Goal: Task Accomplishment & Management: Use online tool/utility

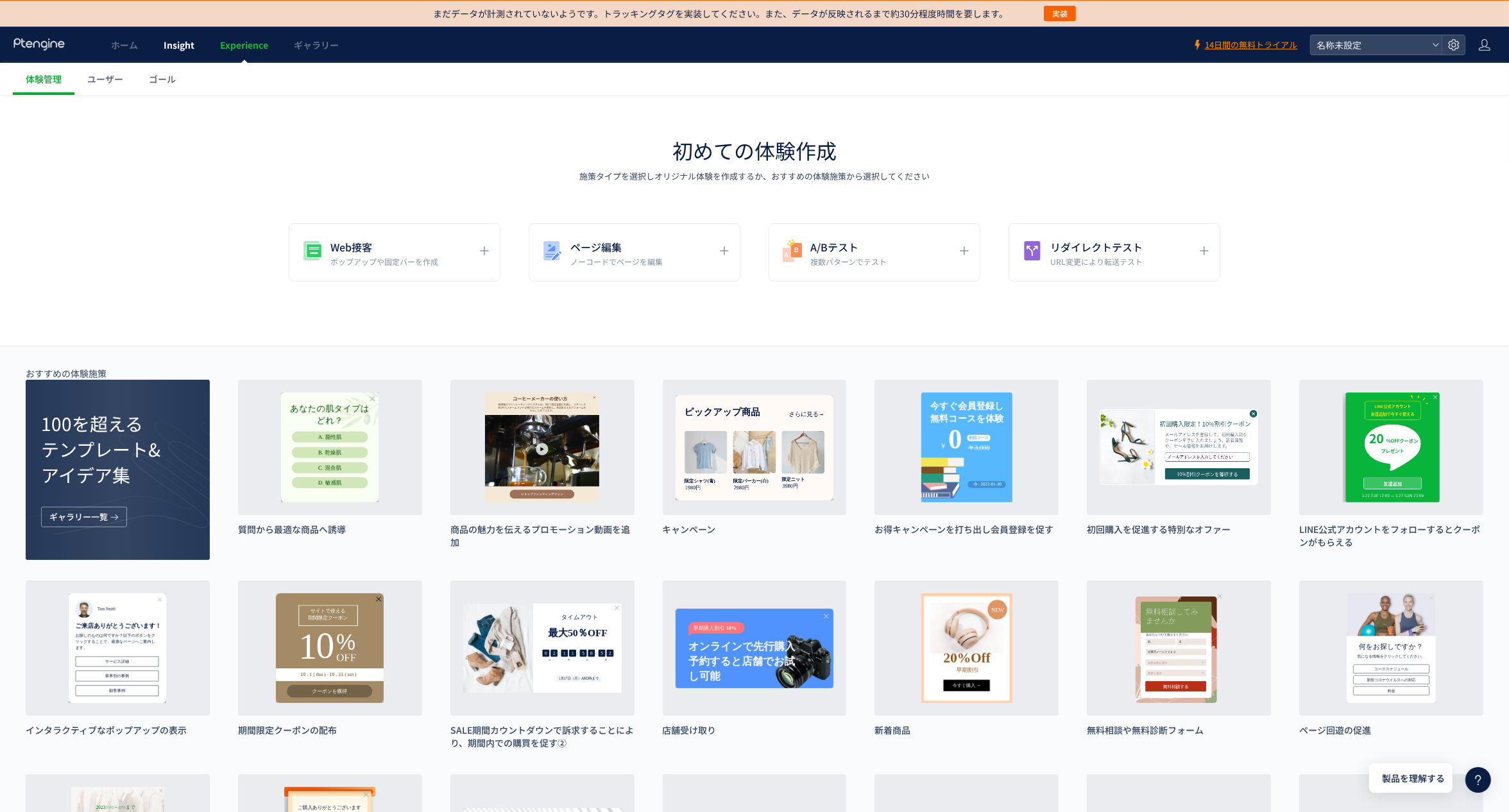
click at [186, 47] on span "Insight" at bounding box center [179, 44] width 31 height 12
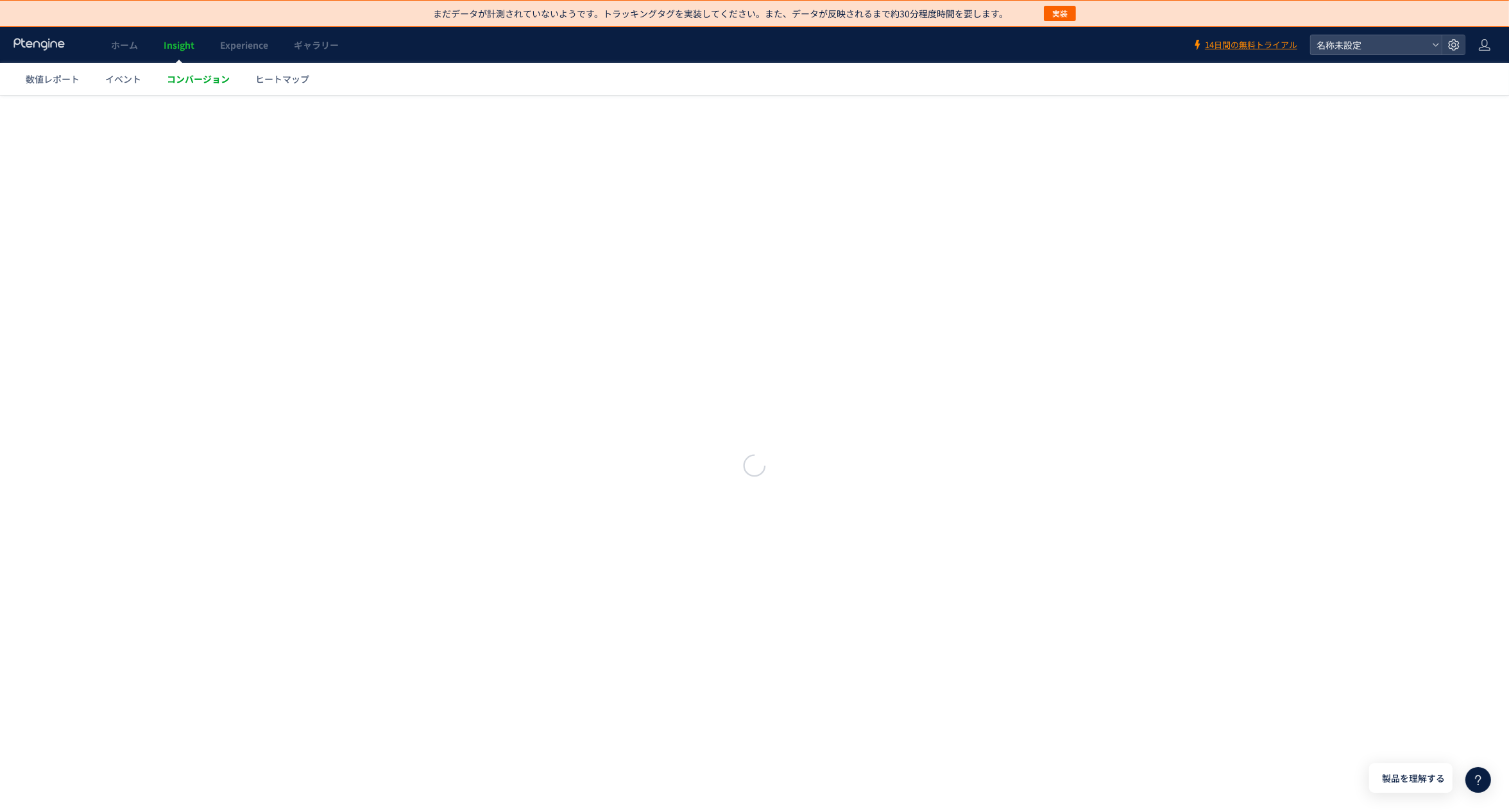
click at [176, 75] on span "コンバージョン" at bounding box center [198, 78] width 63 height 12
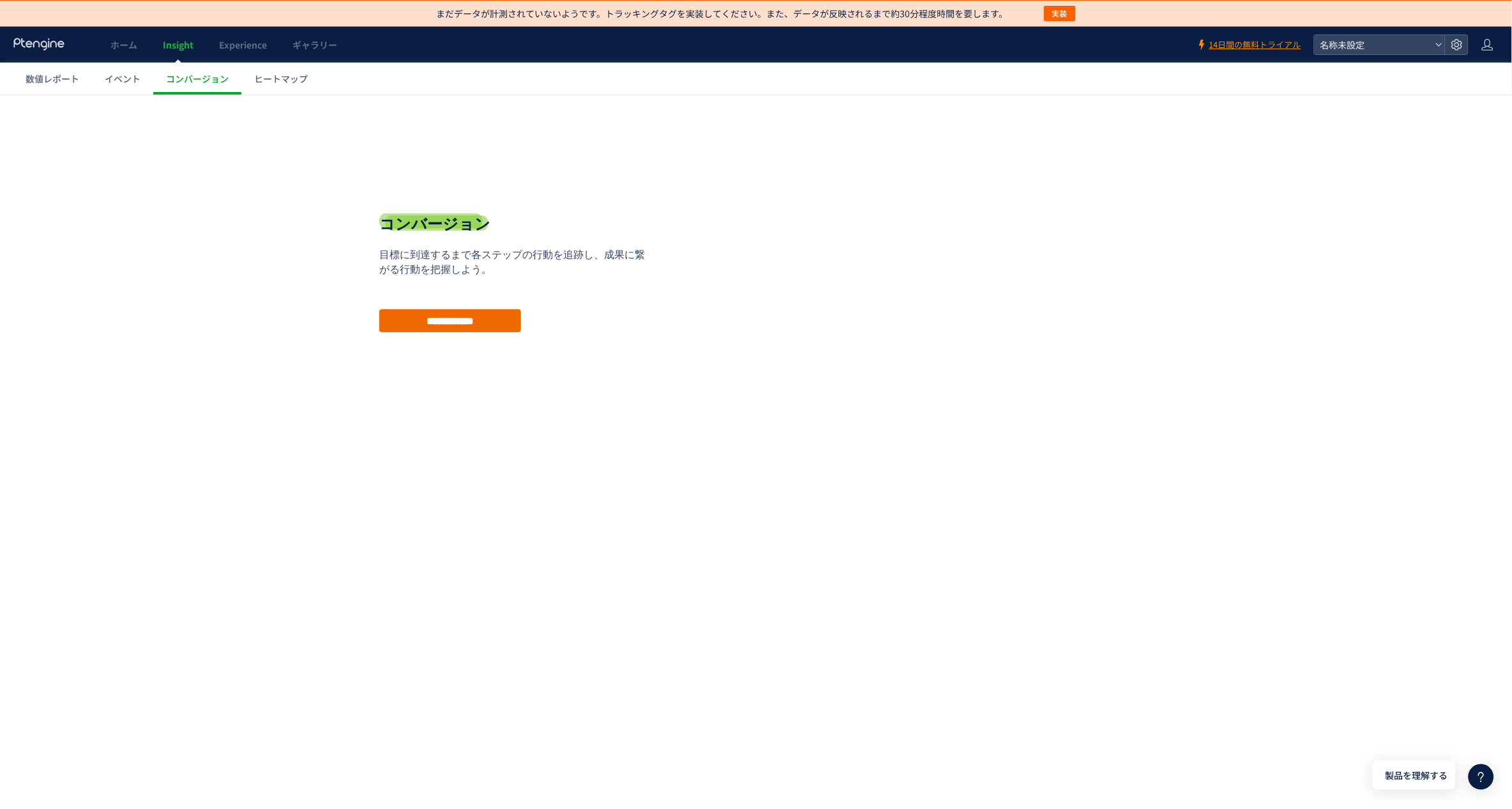
click at [468, 315] on input "**********" at bounding box center [450, 320] width 142 height 23
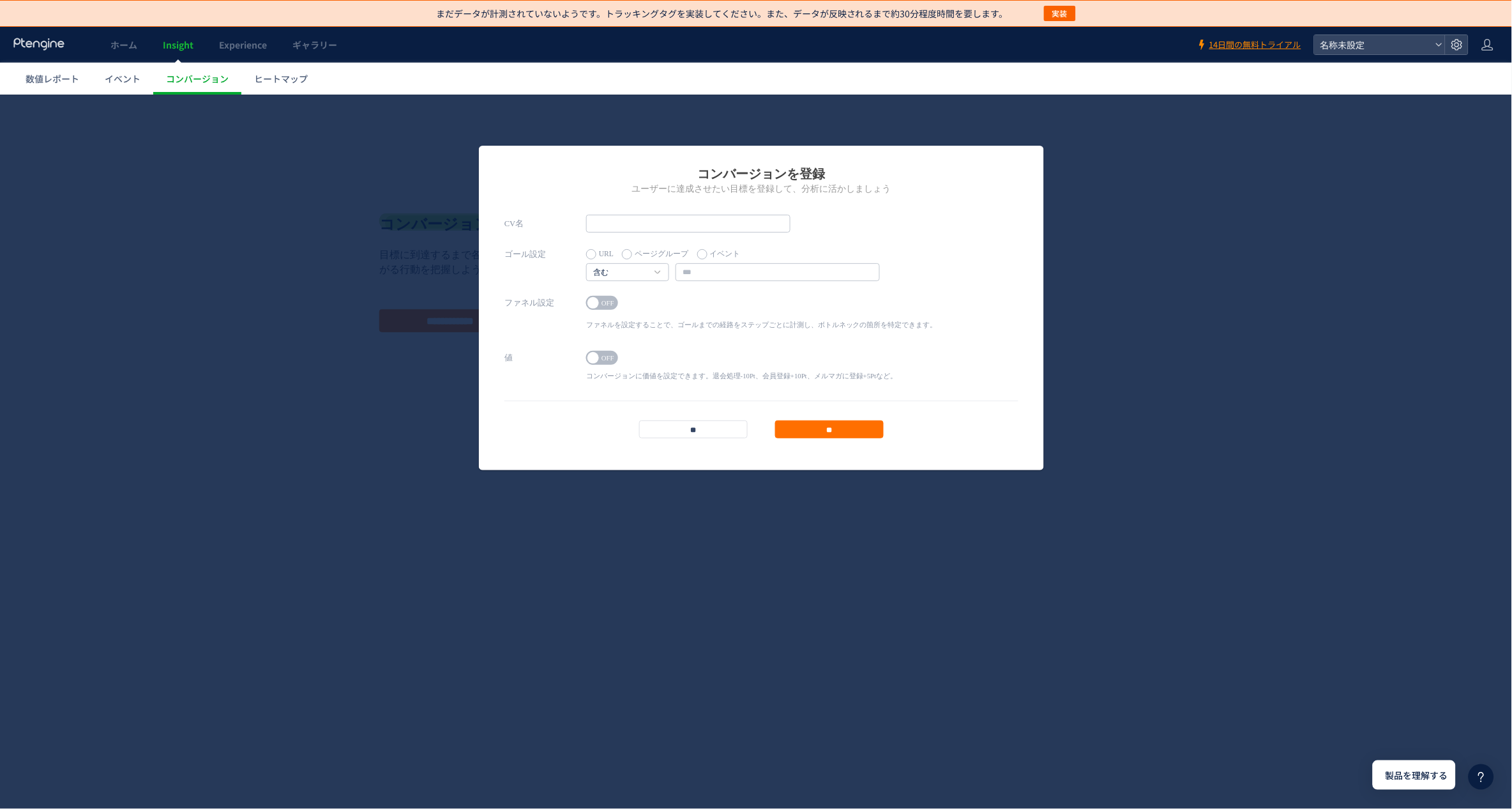
click at [290, 212] on div "コンバージョンを登録 ユーザーに達成させたい目標を登録して、分析に活かしましょう CV名 ゴール設定 URL ページグループ イベント" at bounding box center [756, 451] width 1512 height 714
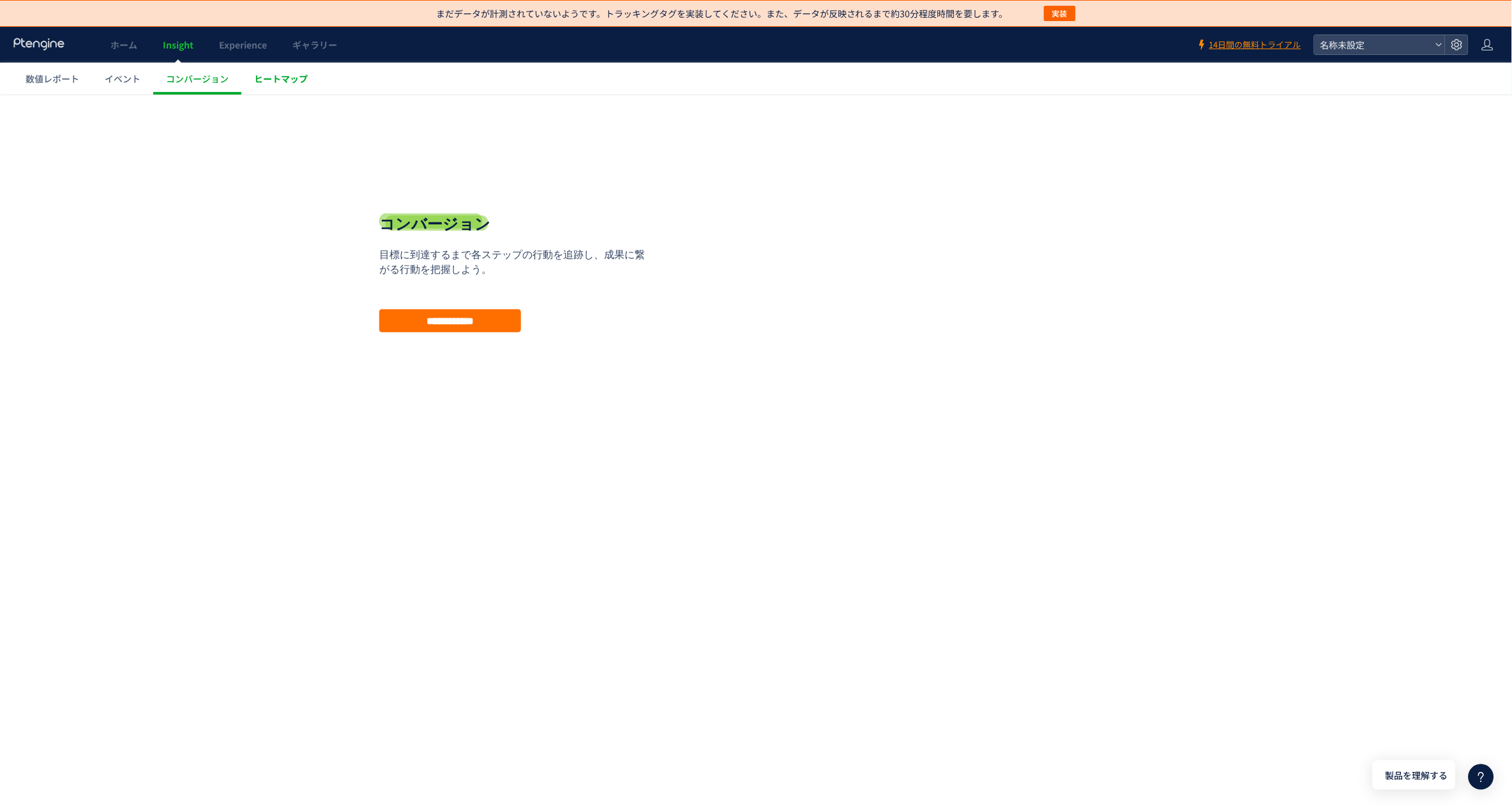
click at [278, 74] on span "ヒートマップ" at bounding box center [281, 78] width 54 height 12
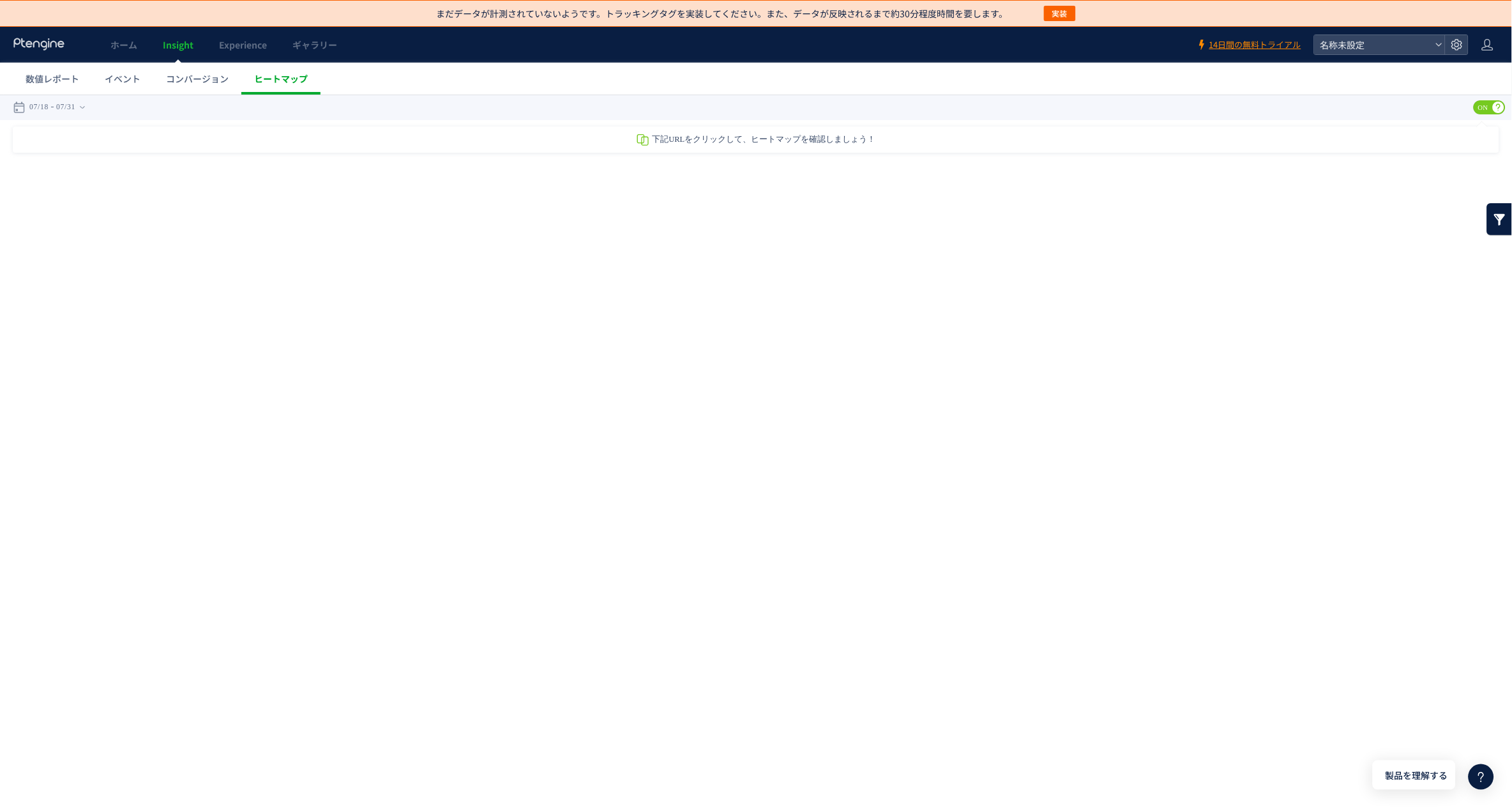
click at [278, 77] on span "ヒートマップ" at bounding box center [281, 78] width 54 height 12
click at [655, 141] on div "下記URLをクリックして、ヒートマップを確認しましょう！" at bounding box center [756, 139] width 1486 height 27
click at [1491, 212] on link at bounding box center [1500, 219] width 26 height 32
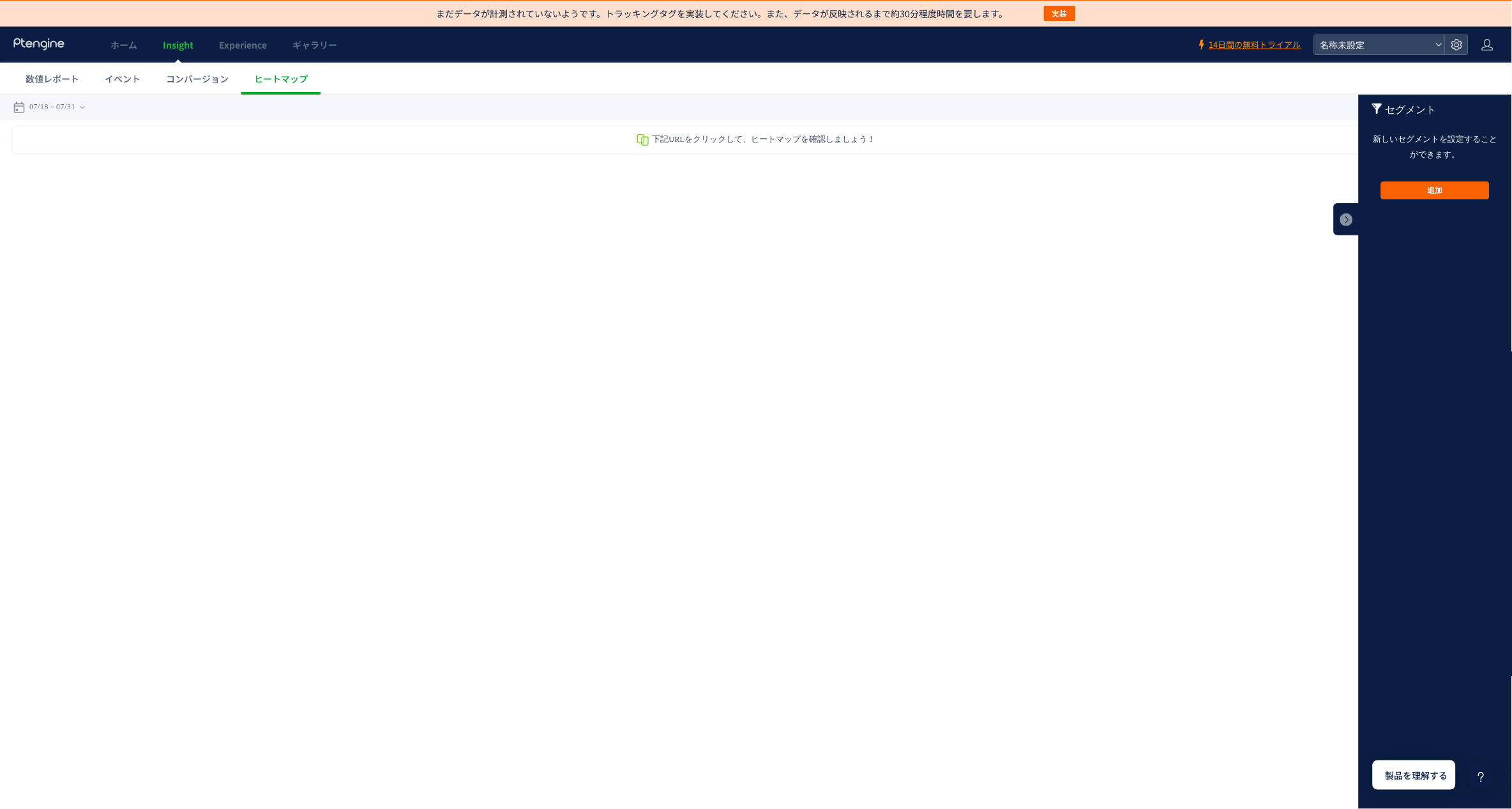
click at [1440, 185] on button "追加" at bounding box center [1435, 190] width 109 height 18
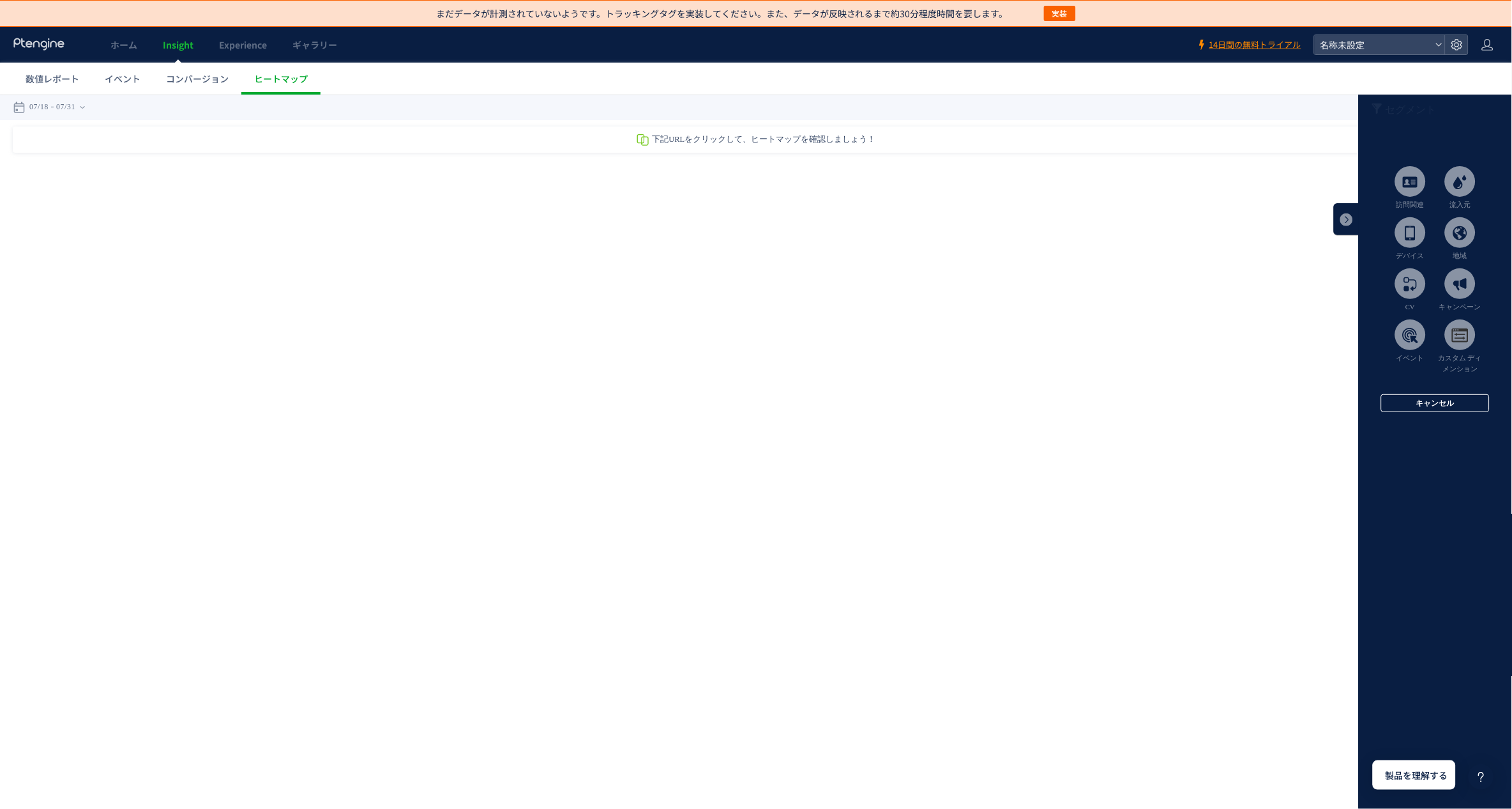
click at [1458, 401] on button "キャンセル" at bounding box center [1435, 402] width 109 height 18
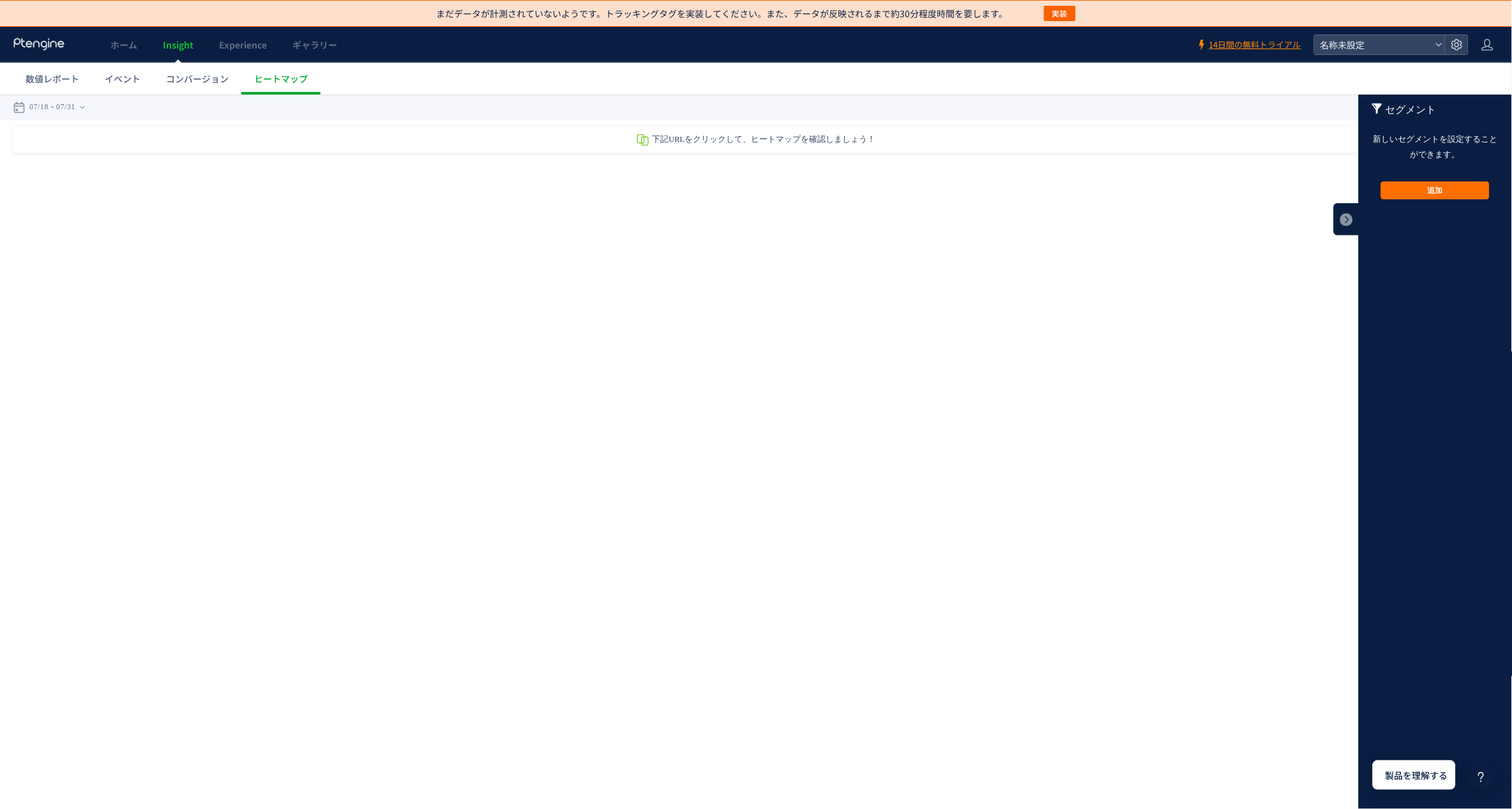
click at [1219, 324] on html ".cls-1 { fill-rule: evenodd; } .cls-1 { fill: #ececec; } .cls-2 { fill: #929292…" at bounding box center [756, 209] width 1512 height 230
click at [1346, 221] on link at bounding box center [1346, 219] width 26 height 32
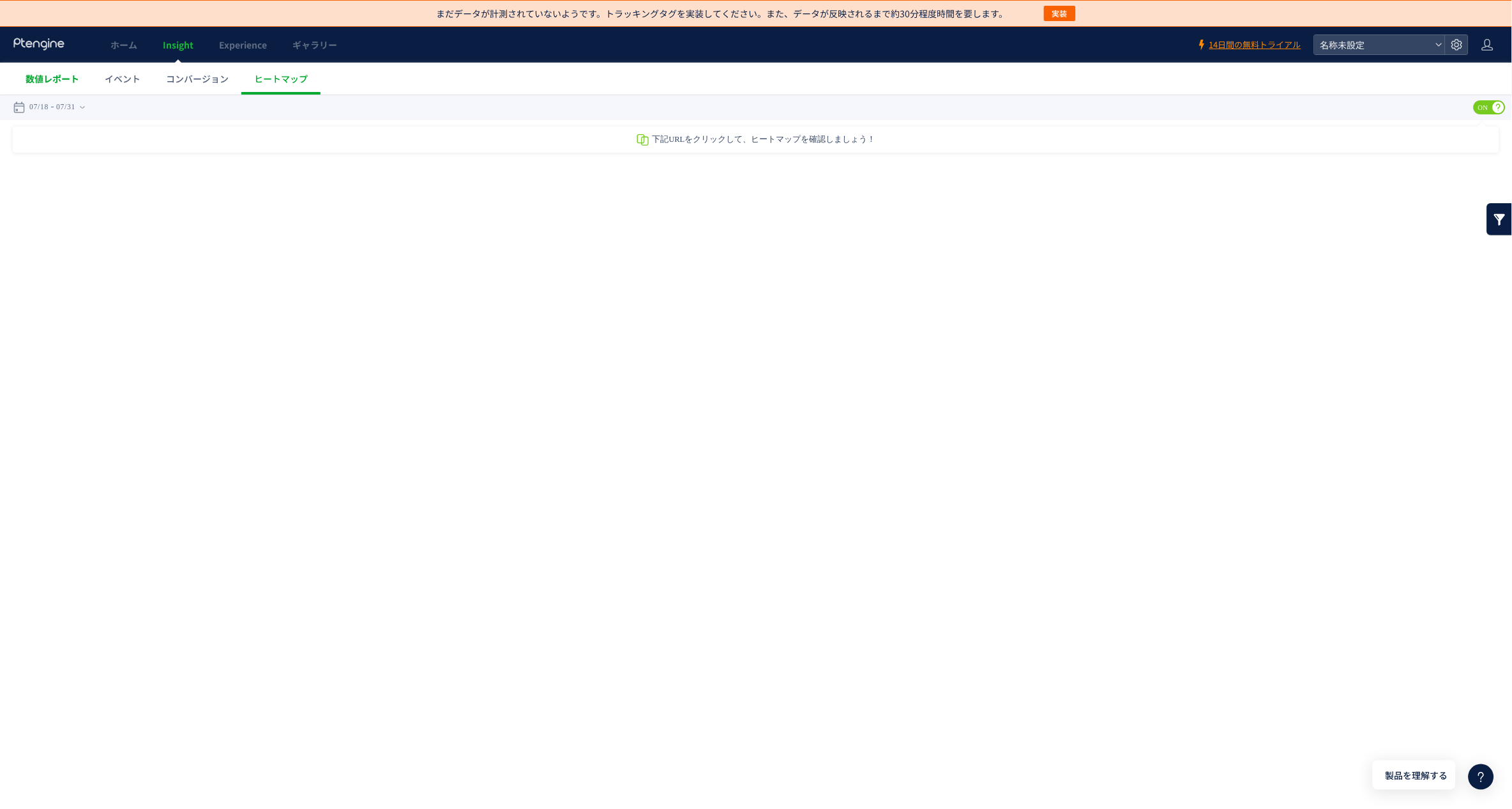
click at [43, 75] on span "数値レポート" at bounding box center [52, 78] width 54 height 12
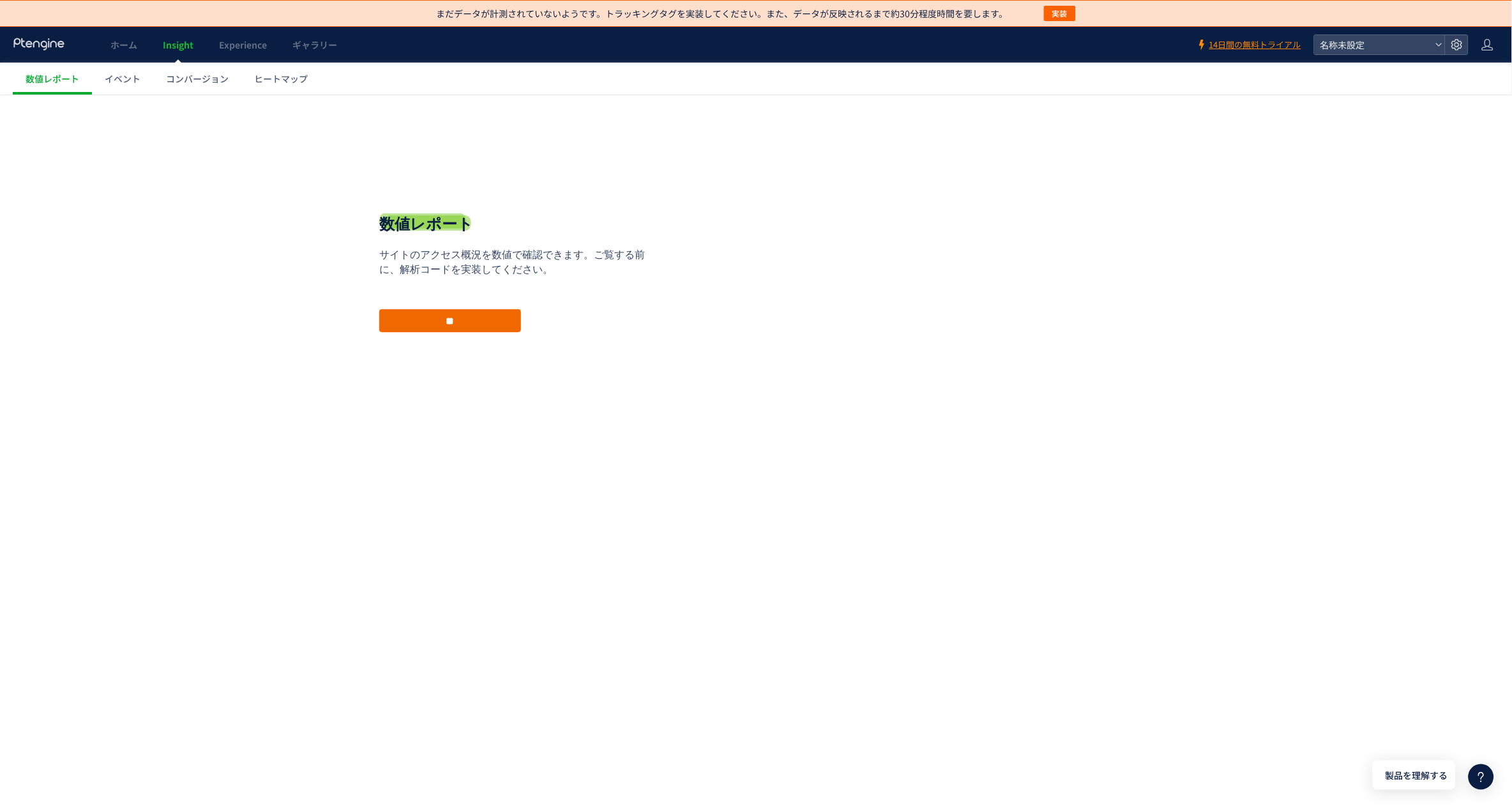
click at [473, 331] on input "**" at bounding box center [450, 320] width 142 height 23
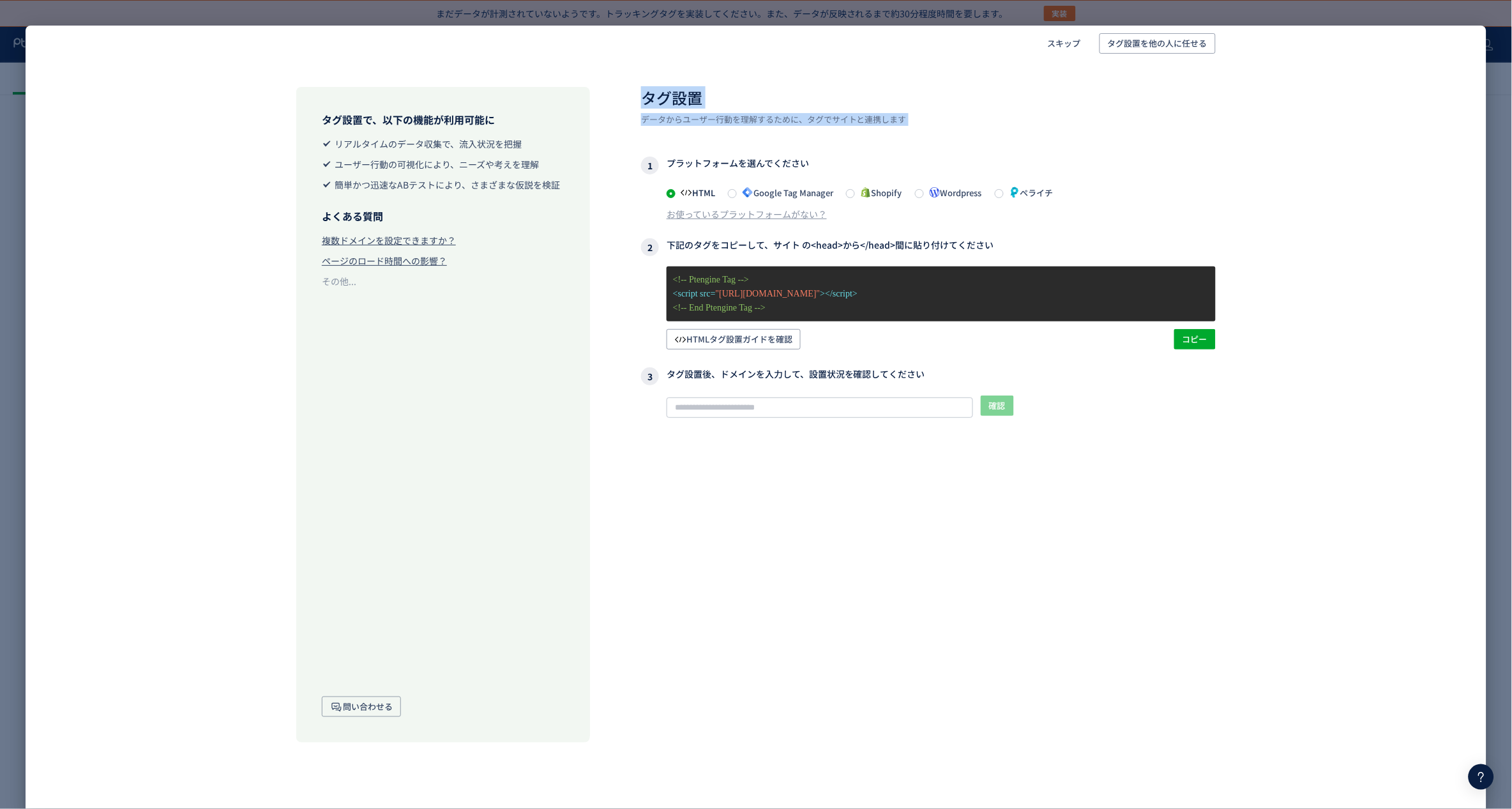
drag, startPoint x: 647, startPoint y: 96, endPoint x: 921, endPoint y: 134, distance: 276.6
click at [921, 134] on div "タグ設置 データからユーザー行動を理解するために、タグでサイトと連携します 1 プラットフォームを選んでください HTML Google Tag Manage…" at bounding box center [928, 415] width 575 height 656
click at [1073, 12] on div "スキップ タグ設置を他の人に任せる タグ設置で、以下の機能が利用可能に リアルタイムのデータ収集で、流入状況を把握 ユーザー行動の可視化により、ニーズや考えを…" at bounding box center [756, 404] width 1512 height 809
click at [1073, 35] on span "スキップ" at bounding box center [1064, 43] width 33 height 20
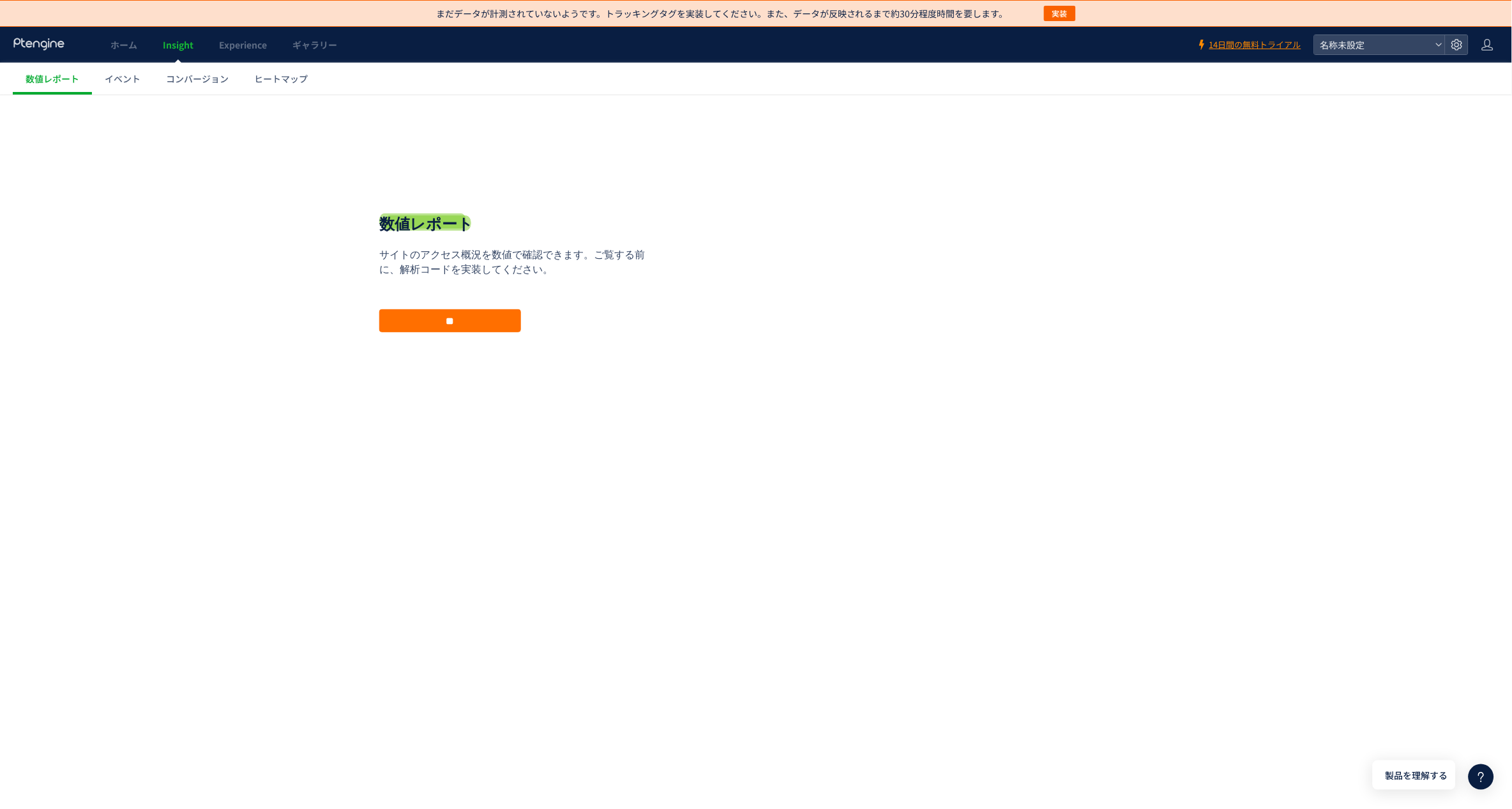
click at [644, 145] on div "戻る デフォルト設定では本日のデータを表示しています。 カレンダーでご覧になりたい期間を指定することができます。 07/18 07/31 [DATE] [DA…" at bounding box center [756, 282] width 1512 height 377
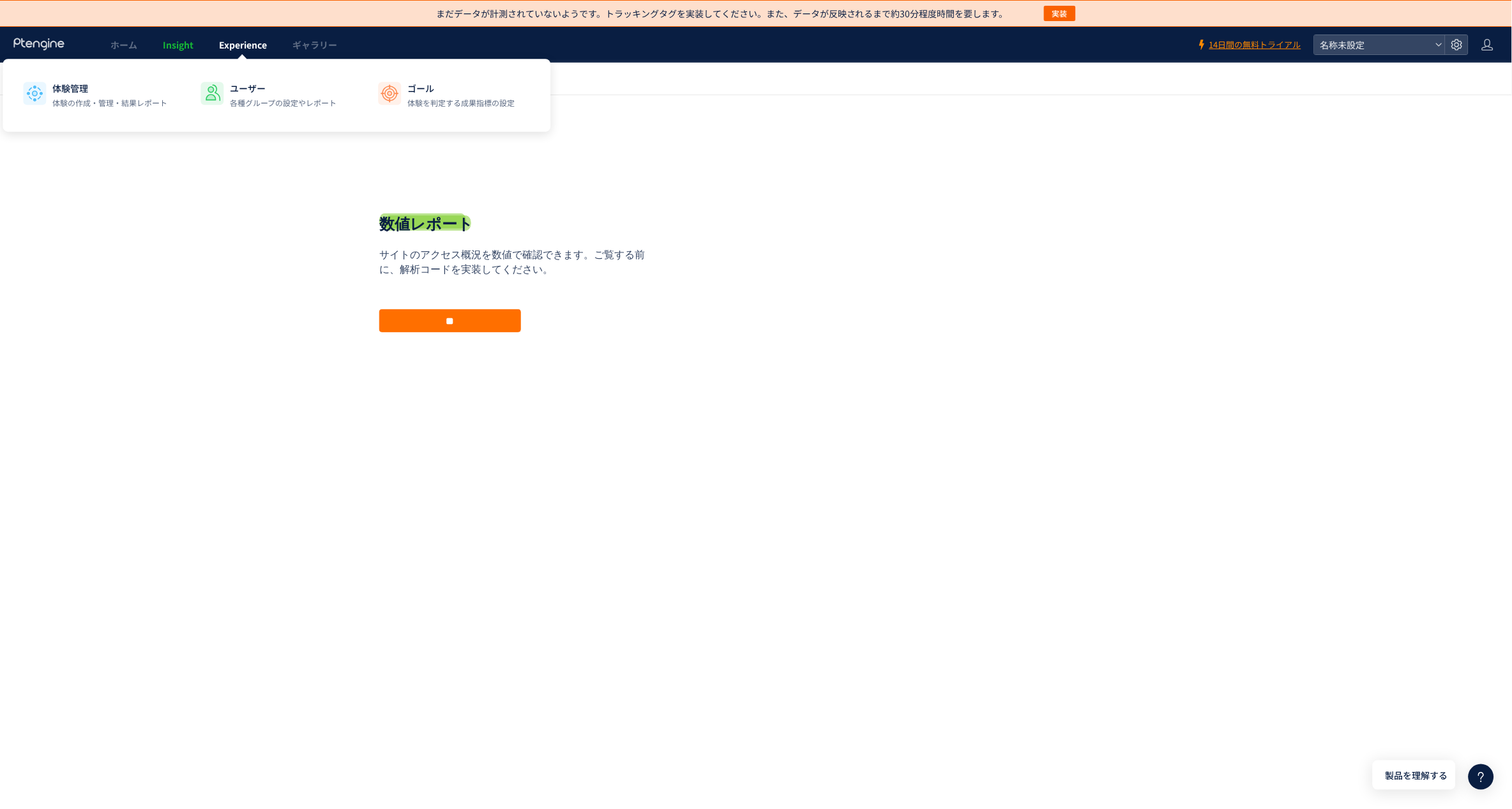
click at [251, 51] on link "Experience" at bounding box center [243, 44] width 74 height 35
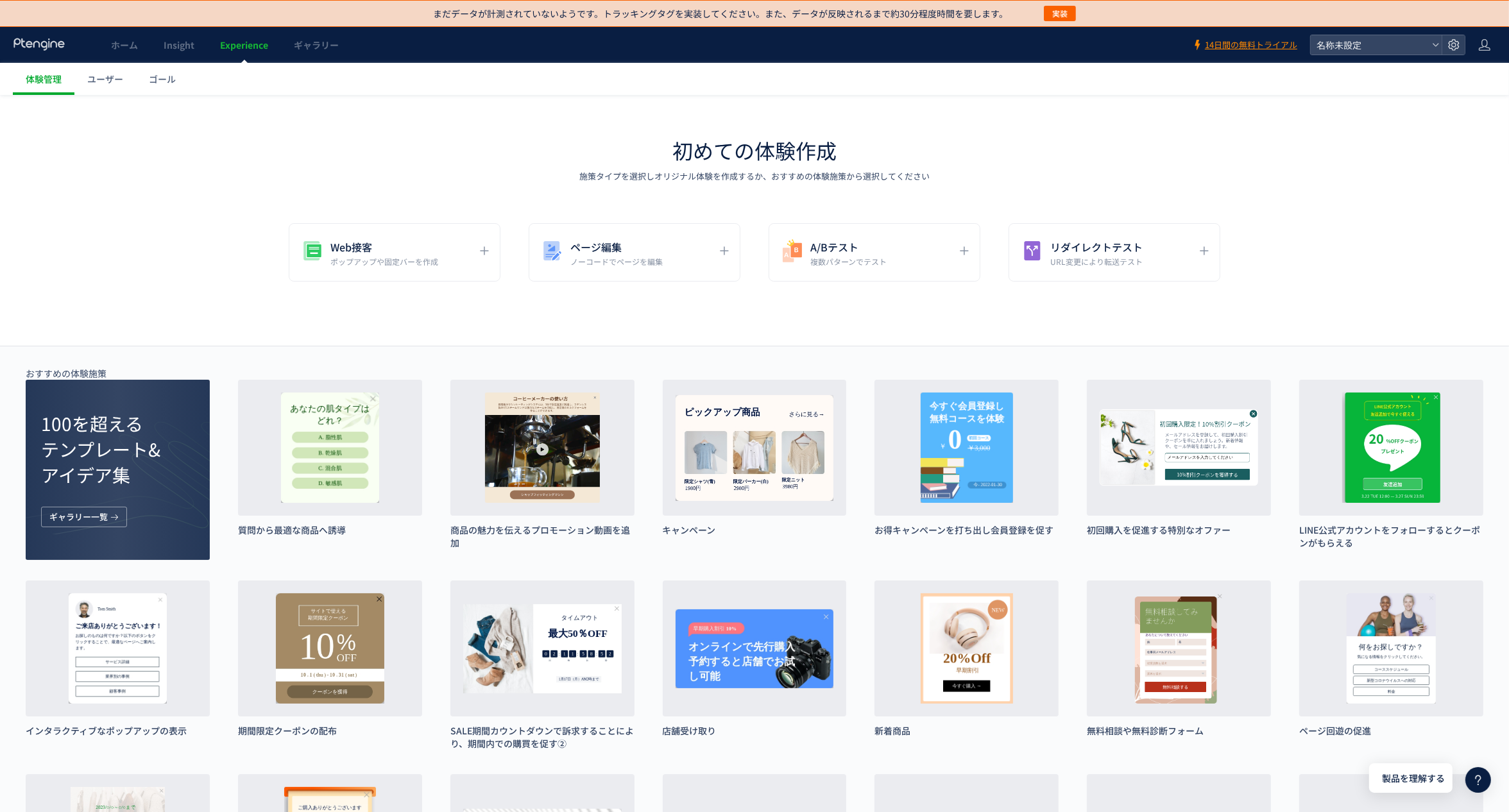
click at [186, 38] on span "Insight" at bounding box center [179, 44] width 31 height 12
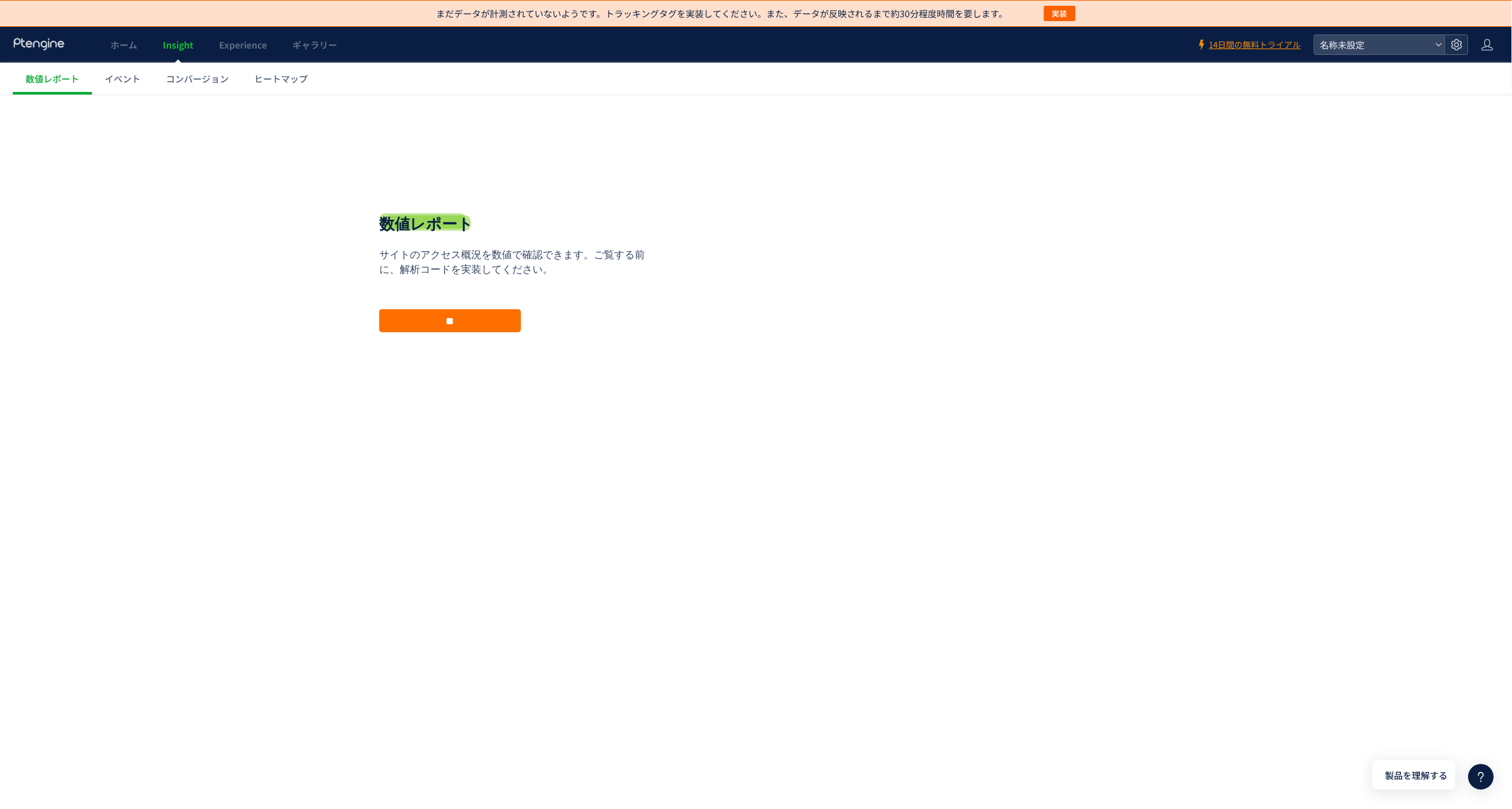
click at [1465, 43] on div at bounding box center [1457, 45] width 23 height 19
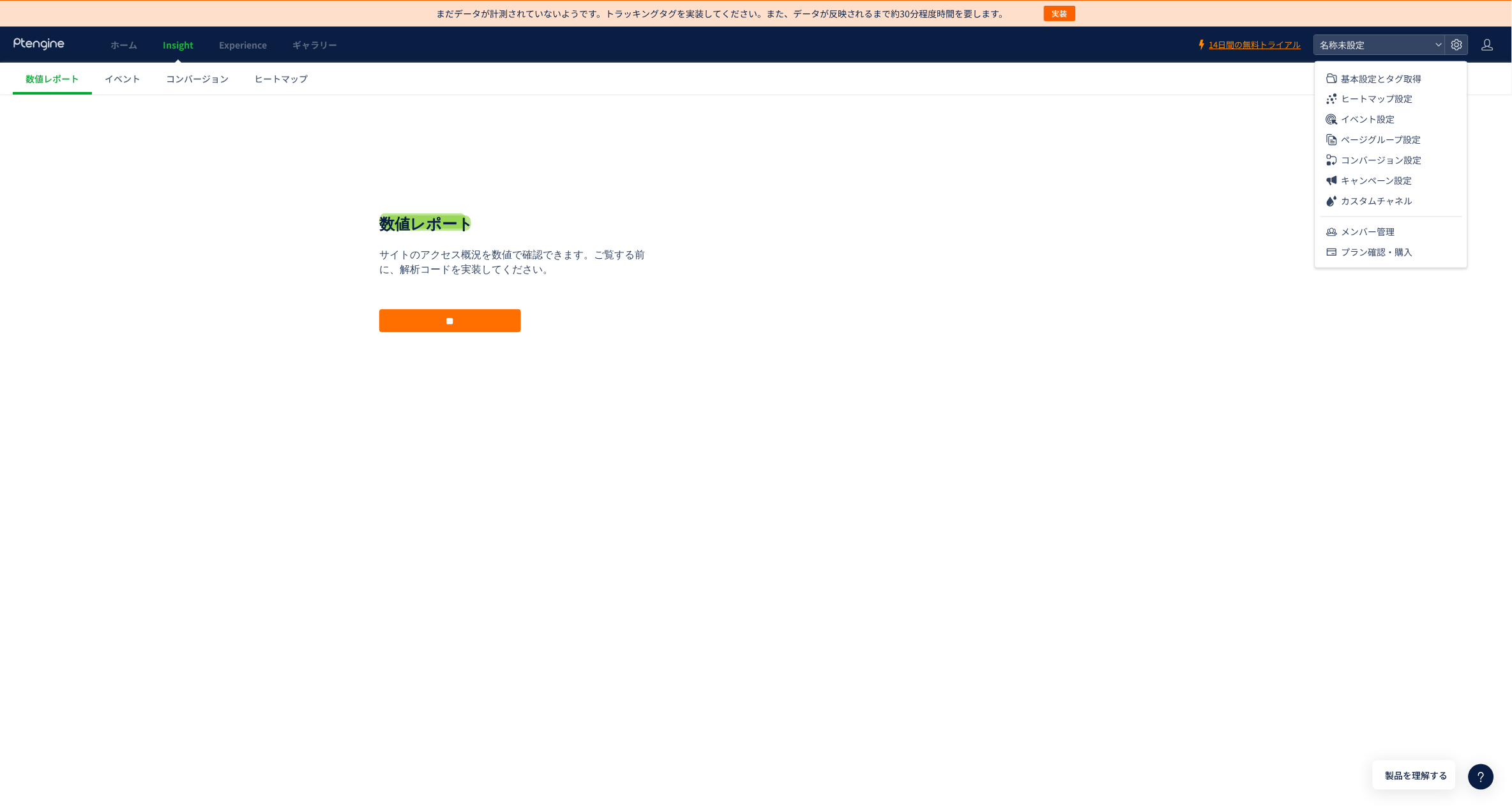
click at [1022, 82] on ul "数値レポート イベント コンバージョン ヒートマップ" at bounding box center [762, 79] width 1500 height 32
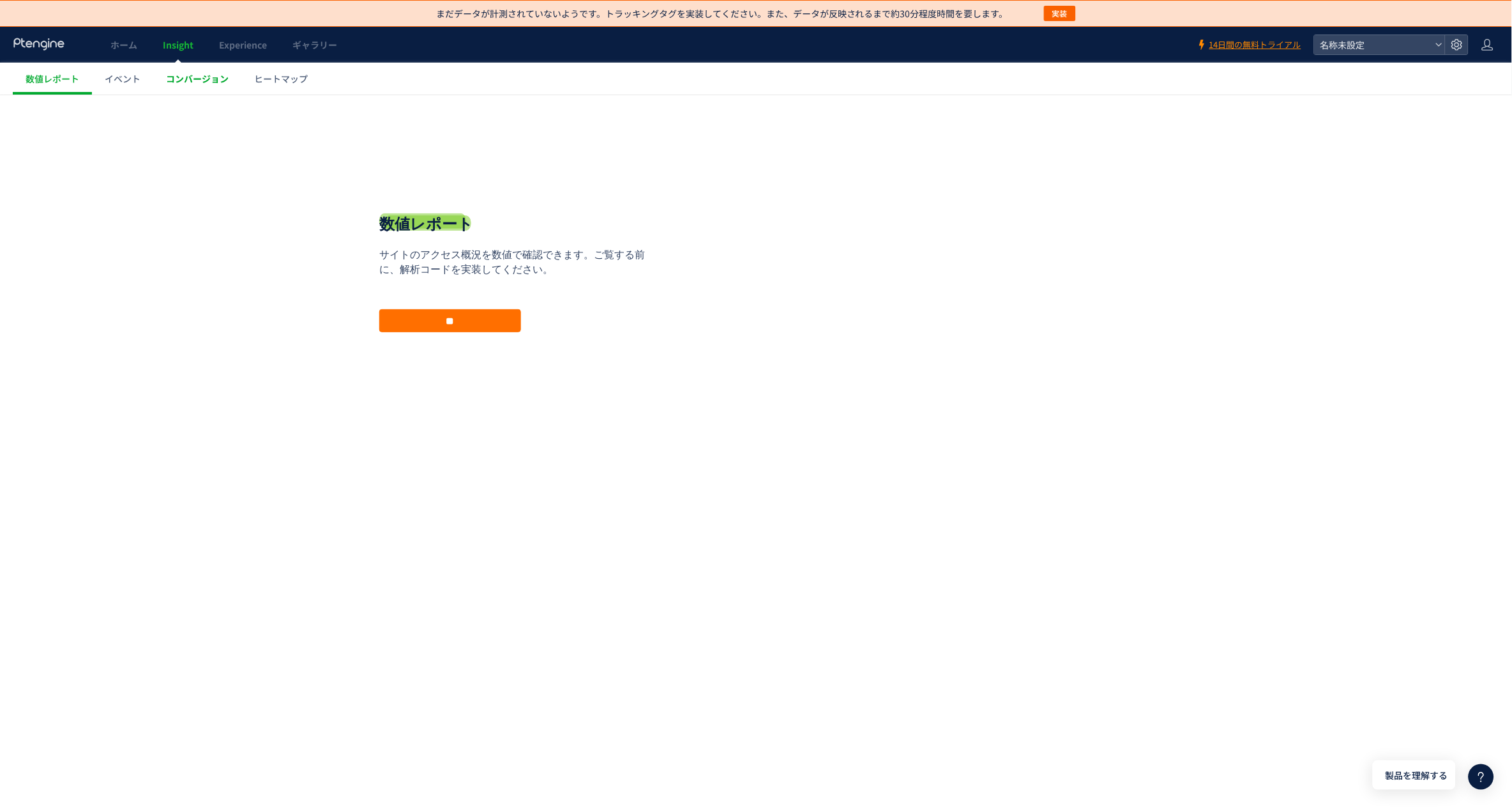
click at [182, 81] on span "コンバージョン" at bounding box center [197, 78] width 63 height 12
click at [52, 40] on use at bounding box center [38, 44] width 50 height 12
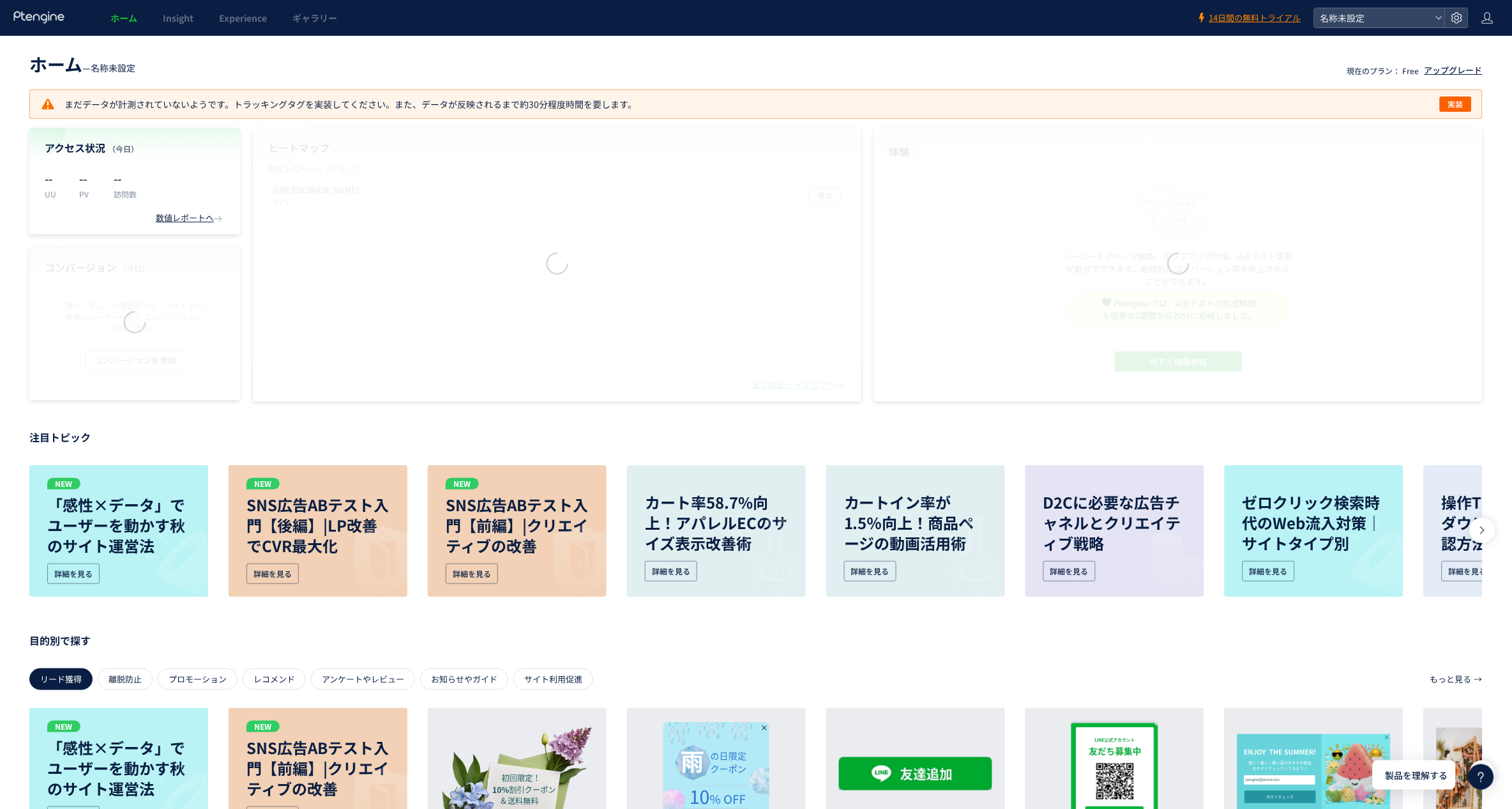
click at [1425, 71] on div "アップグレード" at bounding box center [1454, 71] width 58 height 12
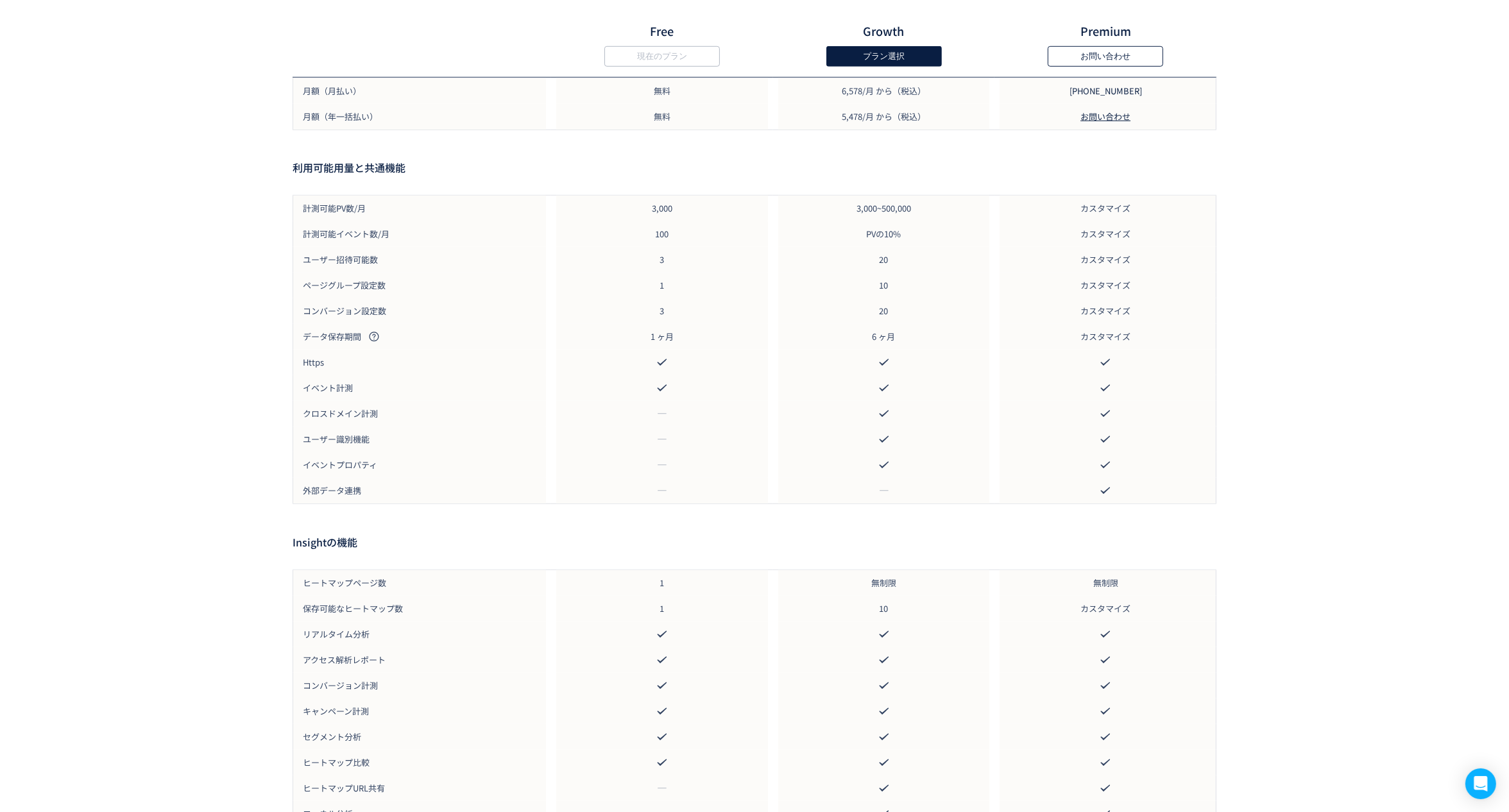
scroll to position [1451, 0]
